Goal: Use online tool/utility: Utilize a website feature to perform a specific function

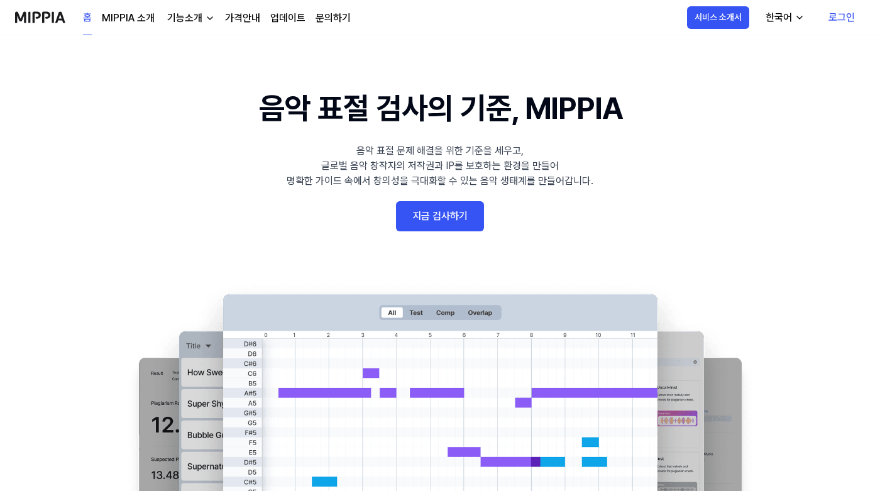
click at [431, 218] on link "지금 검사하기" at bounding box center [440, 216] width 88 height 30
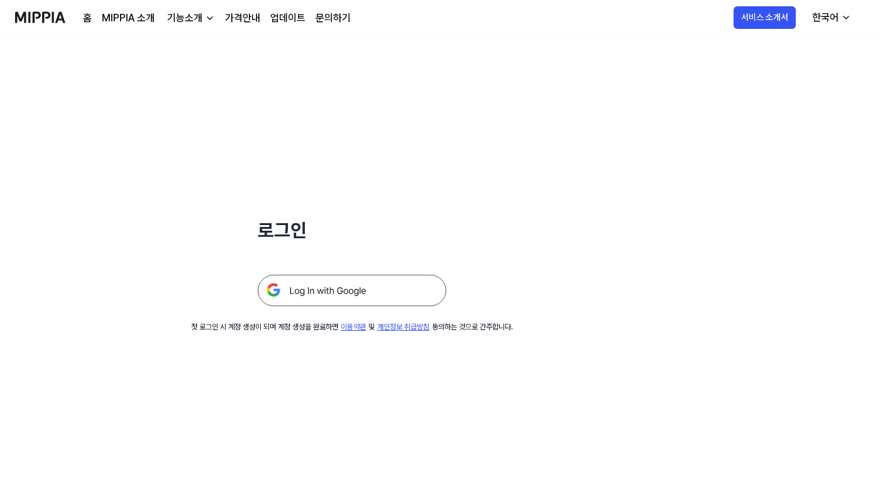
click at [321, 289] on img at bounding box center [352, 290] width 189 height 31
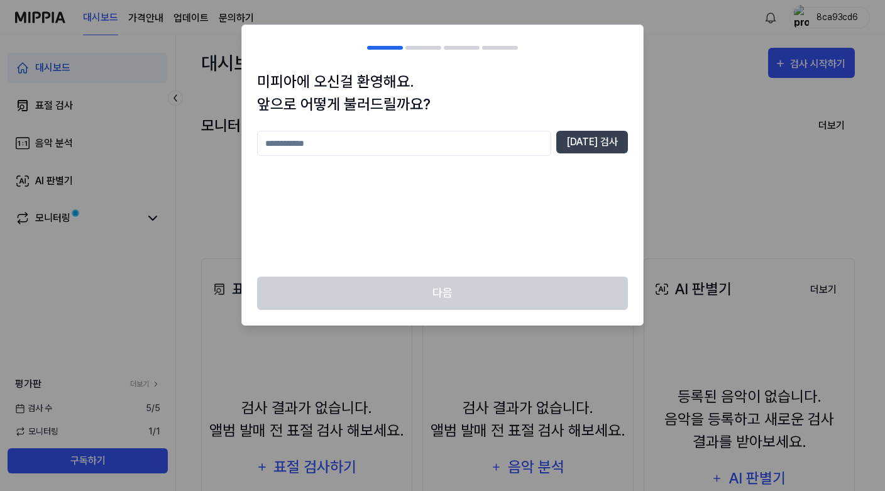
click at [407, 146] on input "text" at bounding box center [404, 143] width 294 height 25
type input "***"
click at [607, 136] on button "[DATE] 검사" at bounding box center [592, 142] width 72 height 23
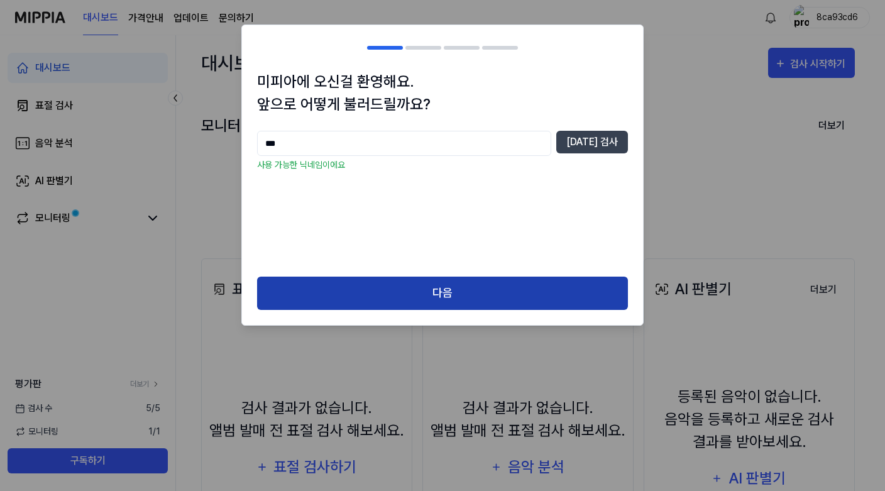
click at [470, 290] on button "다음" at bounding box center [442, 293] width 371 height 33
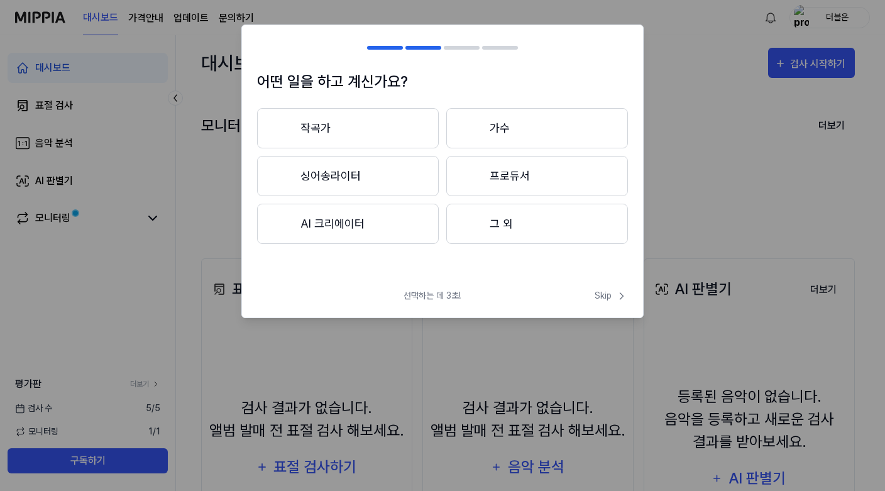
click at [503, 133] on button "가수" at bounding box center [537, 128] width 182 height 40
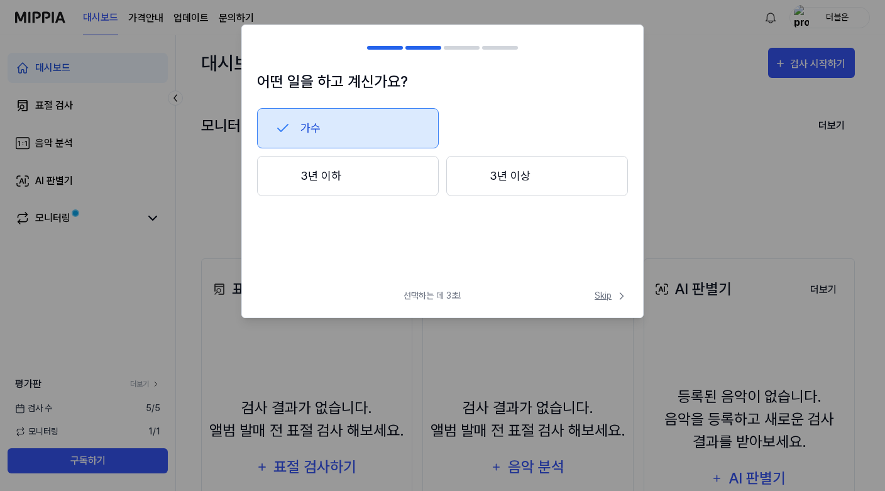
click at [604, 296] on span "Skip" at bounding box center [611, 295] width 33 height 13
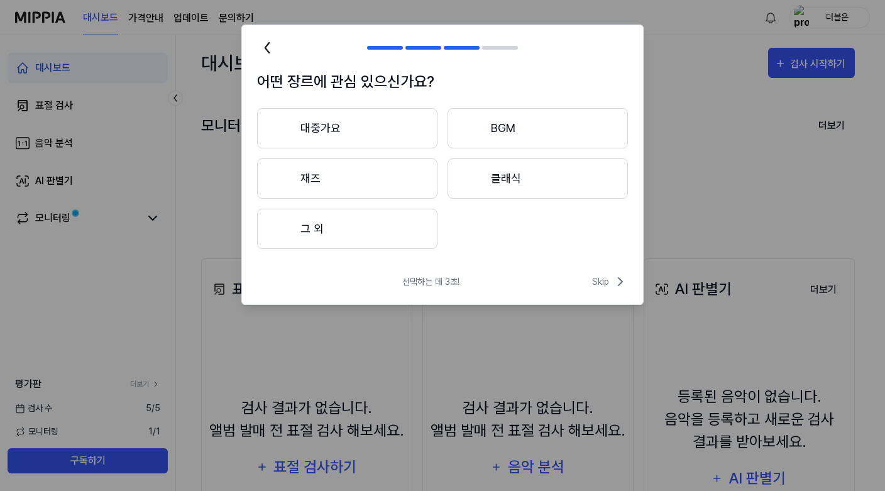
click at [353, 128] on button "대중가요" at bounding box center [347, 128] width 180 height 40
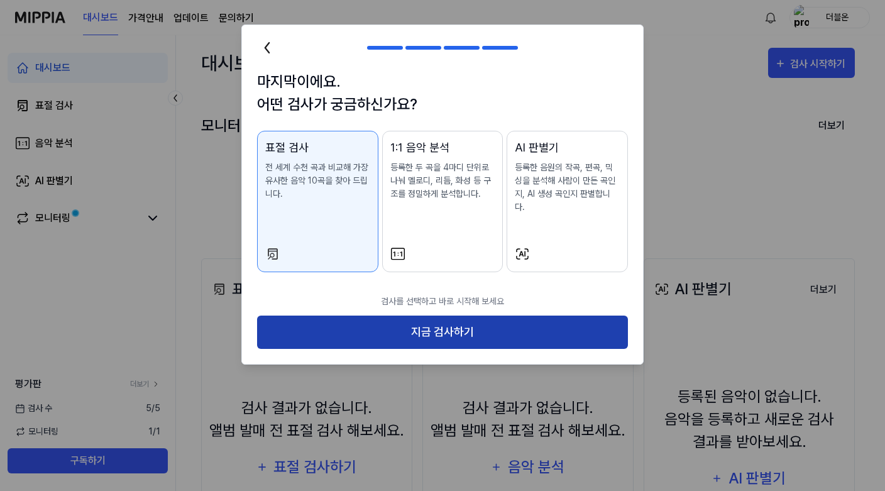
click at [433, 319] on button "지금 검사하기" at bounding box center [442, 332] width 371 height 33
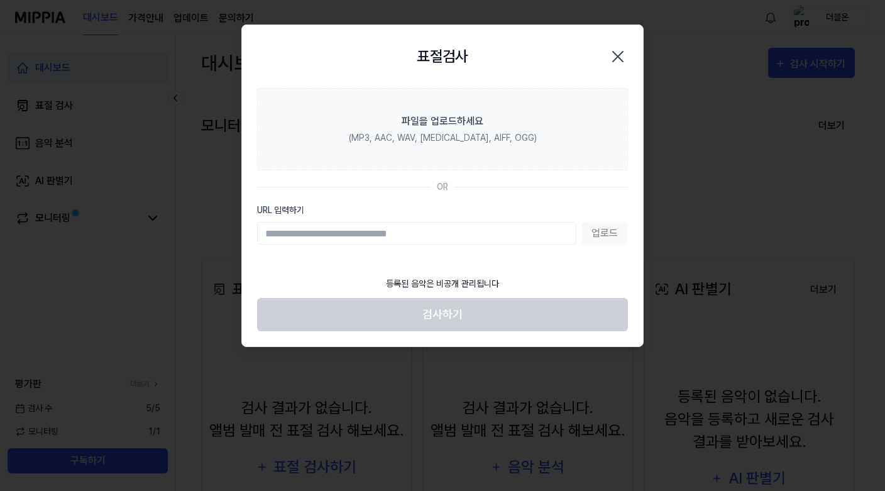
paste input "**********"
type input "**********"
click at [607, 231] on button "업로드" at bounding box center [605, 233] width 47 height 23
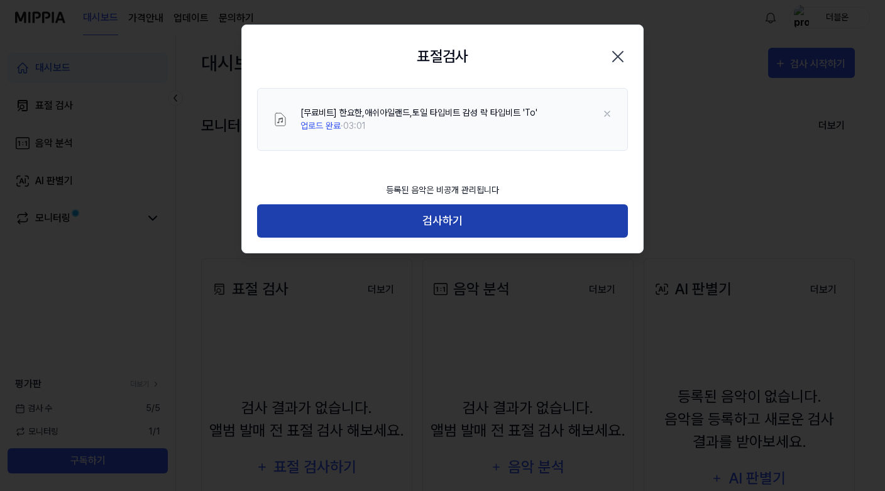
click at [476, 224] on button "검사하기" at bounding box center [442, 220] width 371 height 33
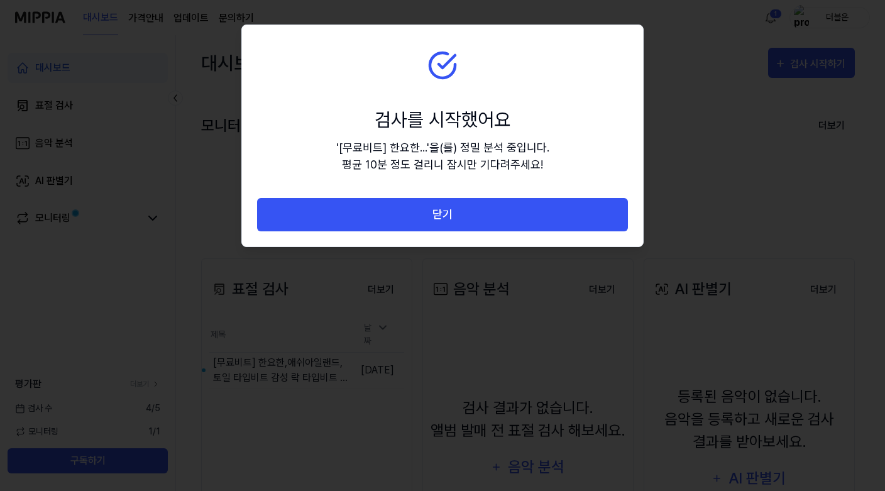
click at [280, 56] on section "검사를 시작했어요 ' [무료비트] 한요한... ' 을(를) 정밀 분석 중입니다. 평균 10분 정도 걸리니 잠시만 기다려주세요!" at bounding box center [442, 111] width 401 height 173
click at [340, 70] on section "검사를 시작했어요 ' [무료비트] 한요한... ' 을(를) 정밀 분석 중입니다. 평균 10분 정도 걸리니 잠시만 기다려주세요!" at bounding box center [442, 111] width 401 height 173
